Goal: Task Accomplishment & Management: Manage account settings

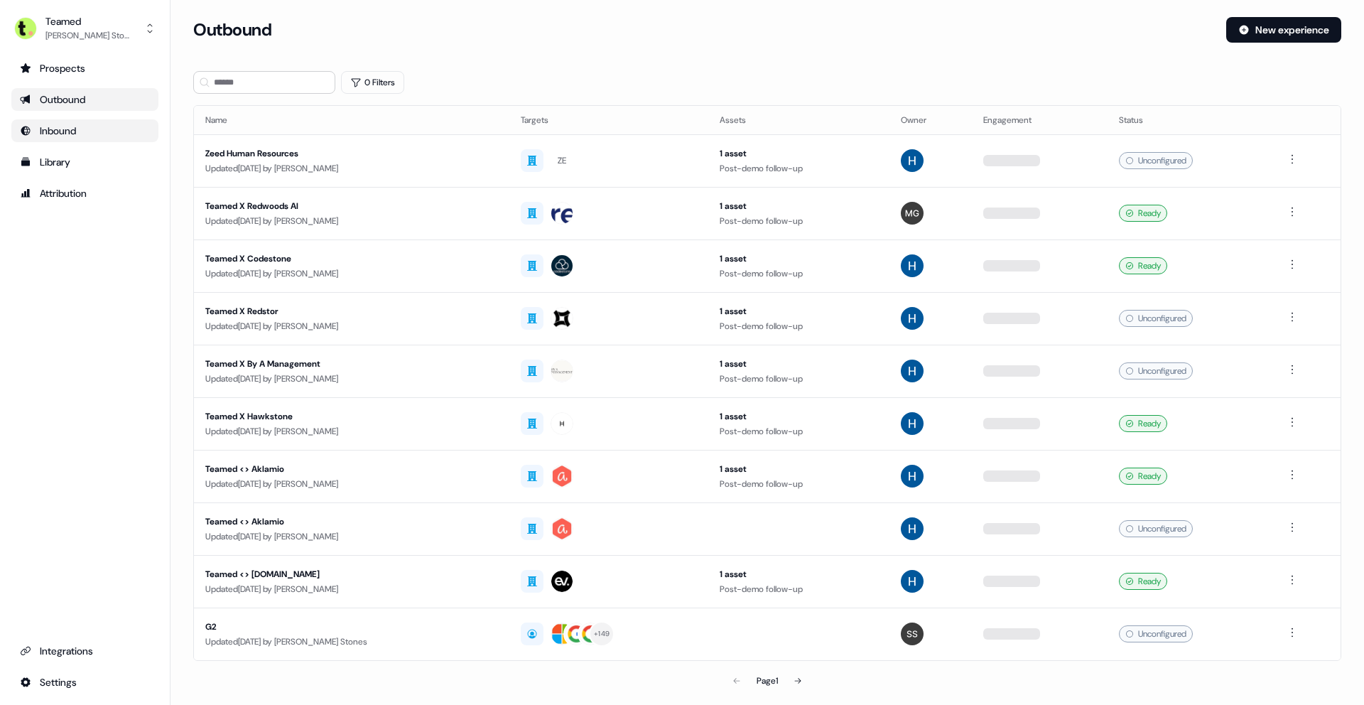
click at [75, 138] on link "Inbound" at bounding box center [84, 130] width 147 height 23
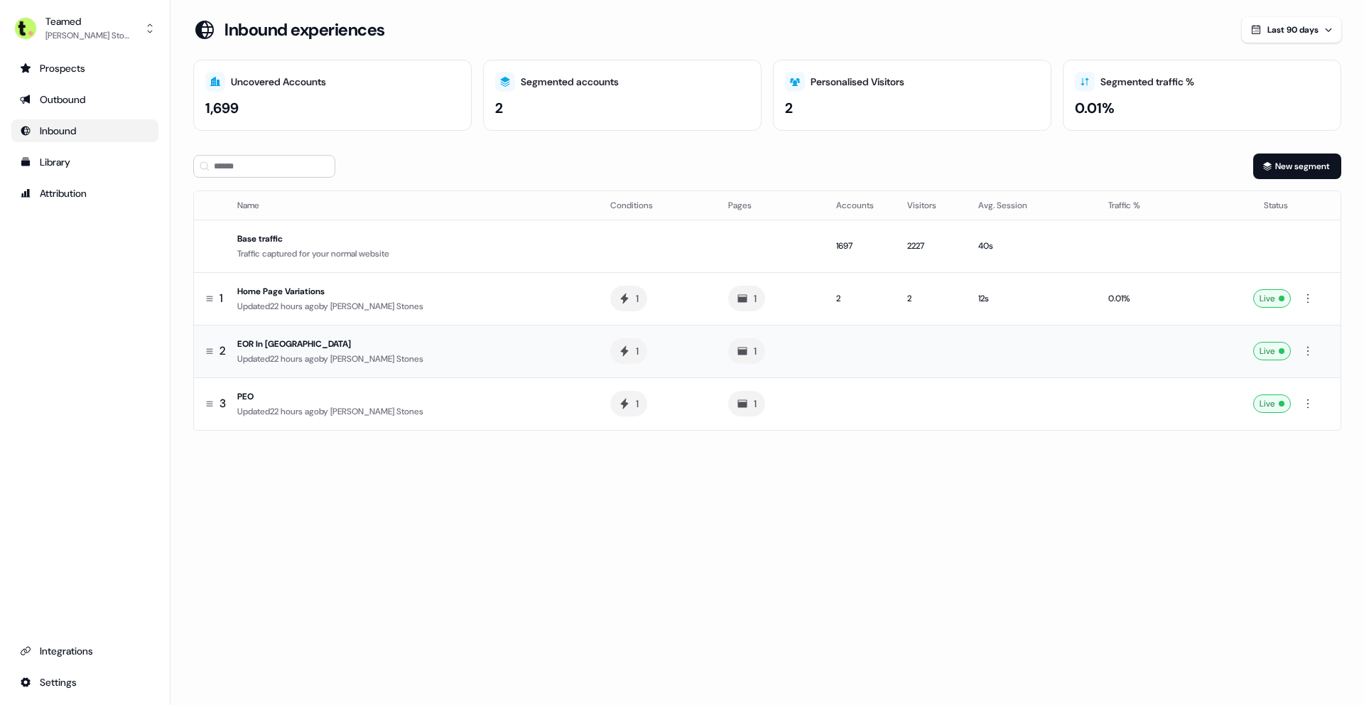
click at [277, 345] on div "EOR In [GEOGRAPHIC_DATA]" at bounding box center [407, 344] width 341 height 14
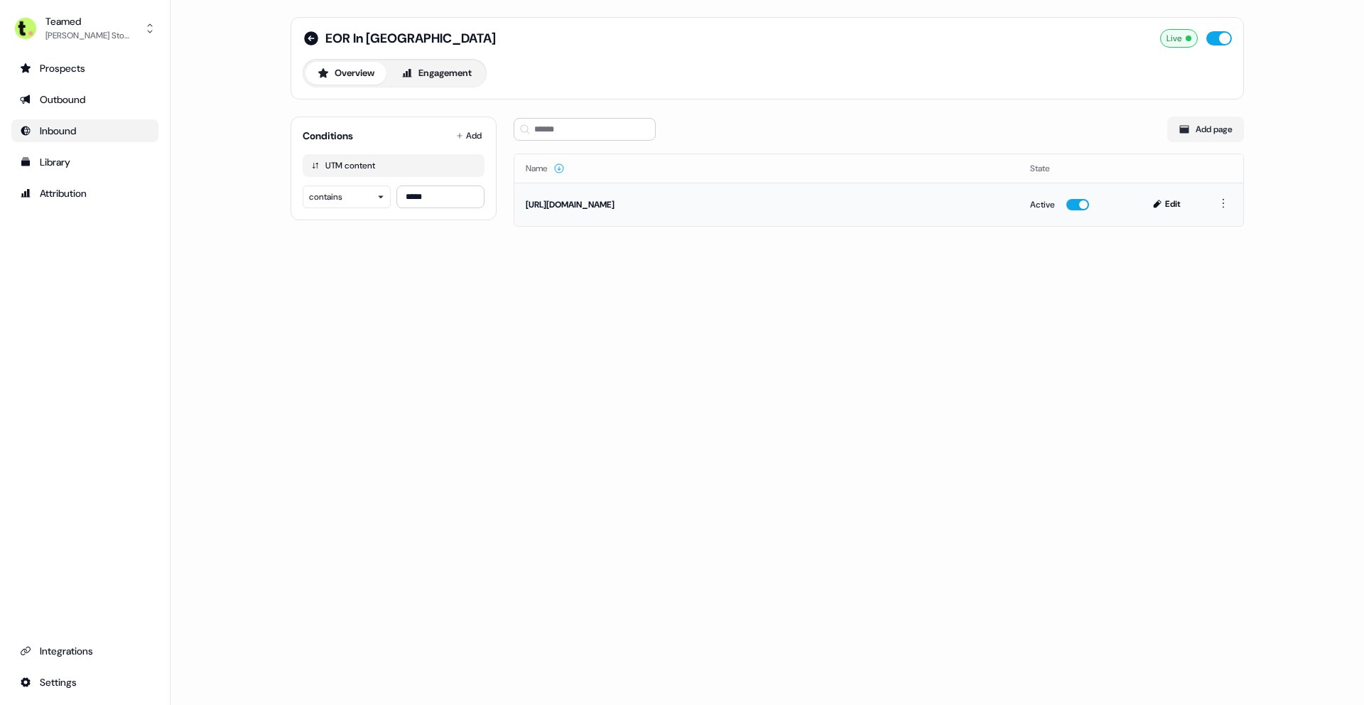
click at [706, 205] on div "[URL][DOMAIN_NAME]" at bounding box center [767, 205] width 482 height 14
click at [1166, 206] on button "Edit" at bounding box center [1168, 203] width 48 height 17
